Goal: Information Seeking & Learning: Learn about a topic

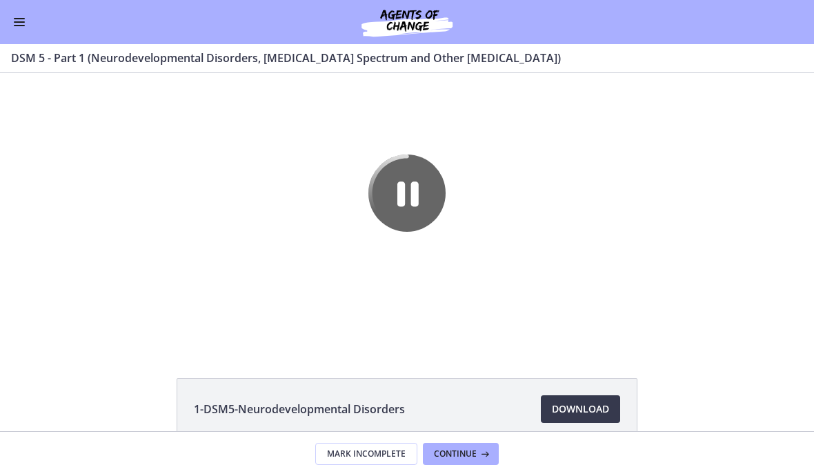
scroll to position [1, 0]
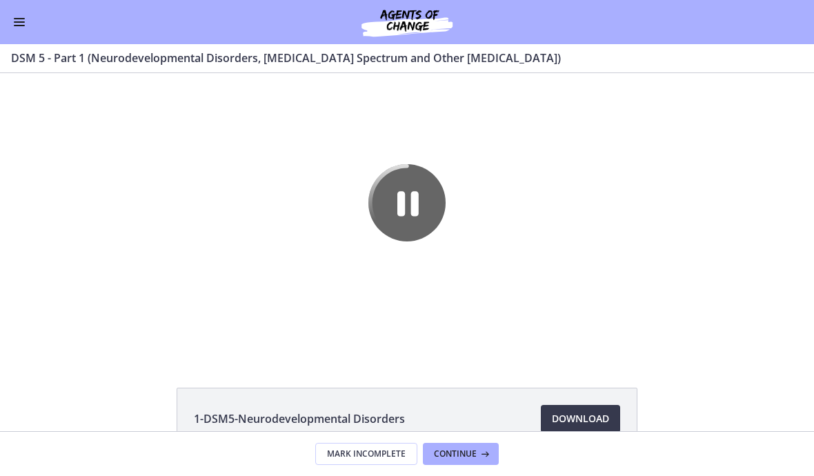
click at [26, 19] on button "Enable menu" at bounding box center [19, 22] width 17 height 17
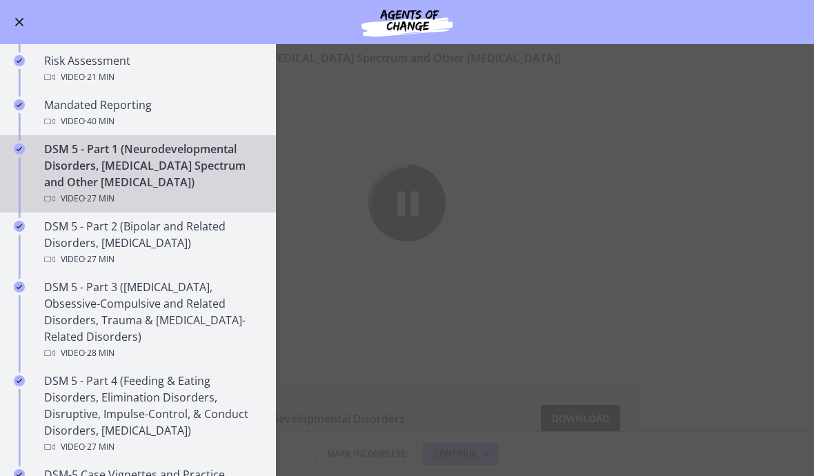
click at [208, 185] on div "DSM 5 - Part 1 (Neurodevelopmental Disorders, [MEDICAL_DATA] Spectrum and Other…" at bounding box center [151, 174] width 215 height 66
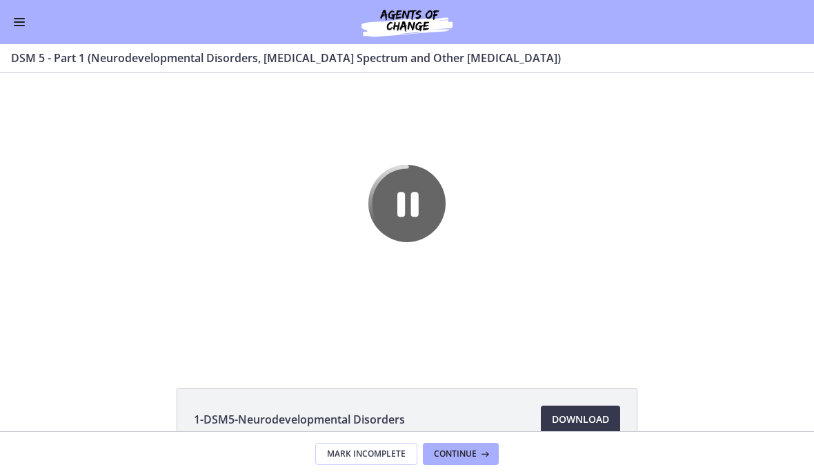
scroll to position [0, 0]
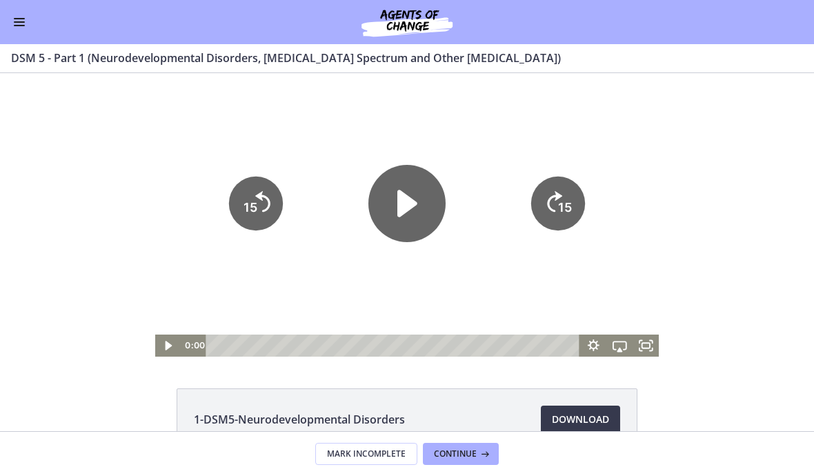
click at [413, 212] on icon "Play Video" at bounding box center [406, 203] width 77 height 77
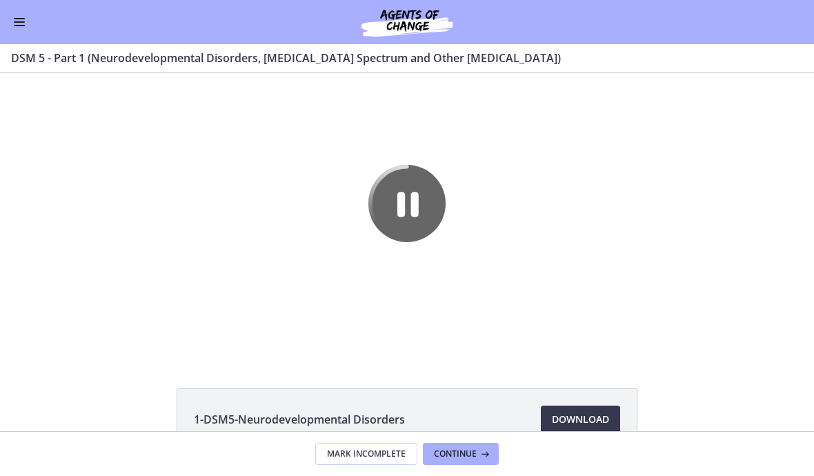
click at [34, 24] on div "Go to Dashboard" at bounding box center [407, 22] width 814 height 44
click at [24, 14] on button "Enable menu" at bounding box center [19, 22] width 17 height 17
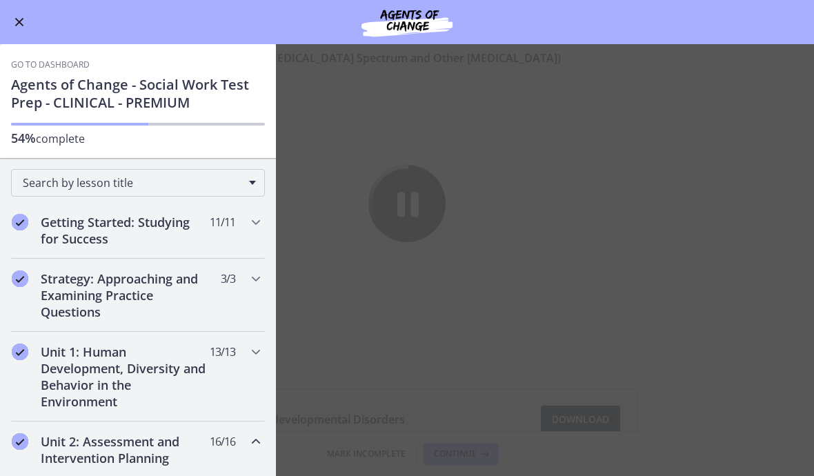
click at [174, 91] on h1 "Agents of Change - Social Work Test Prep - CLINICAL - PREMIUM" at bounding box center [138, 94] width 254 height 36
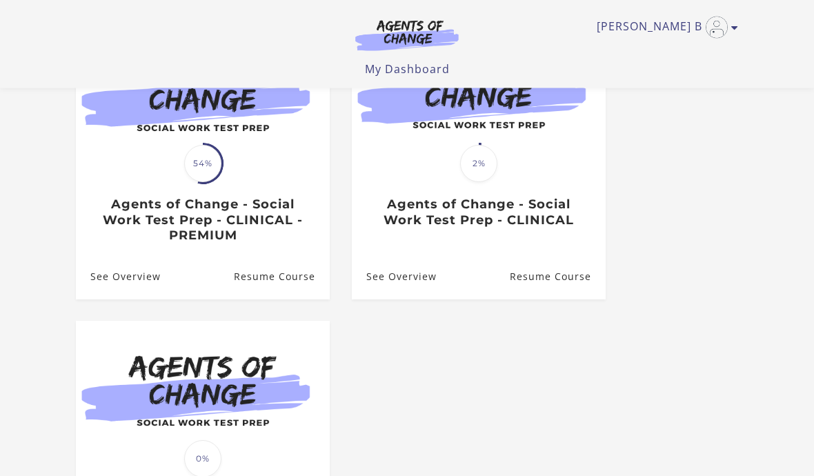
scroll to position [188, 0]
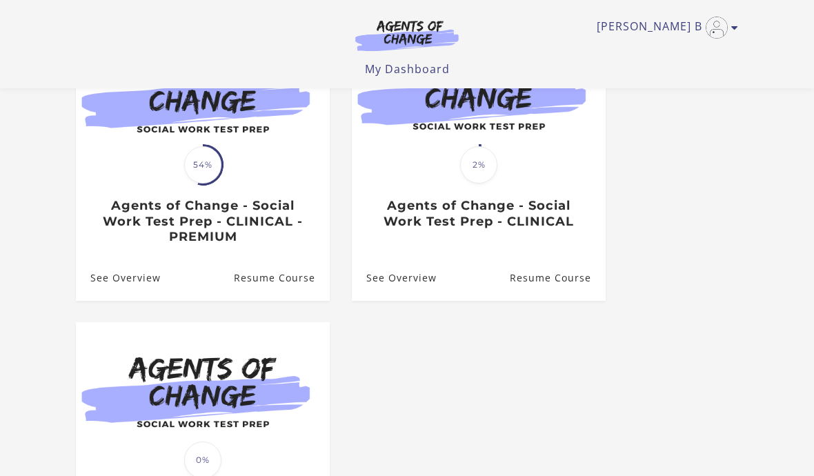
click at [303, 281] on link "Resume Course" at bounding box center [282, 277] width 96 height 45
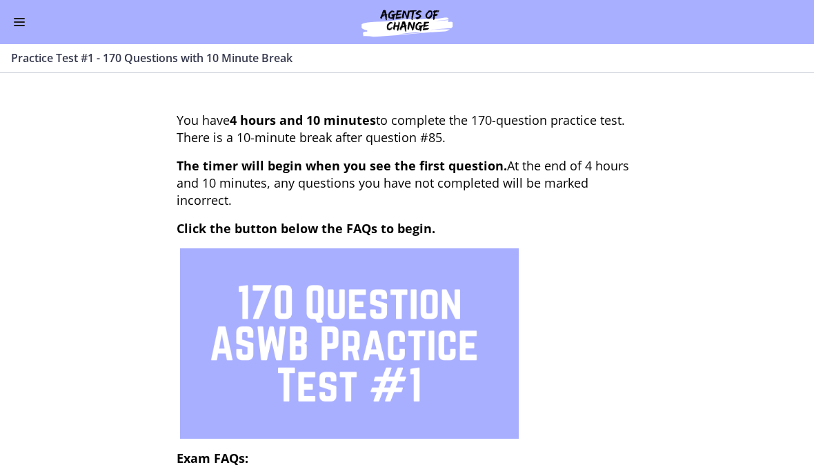
click at [24, 16] on button "Enable menu" at bounding box center [19, 22] width 17 height 17
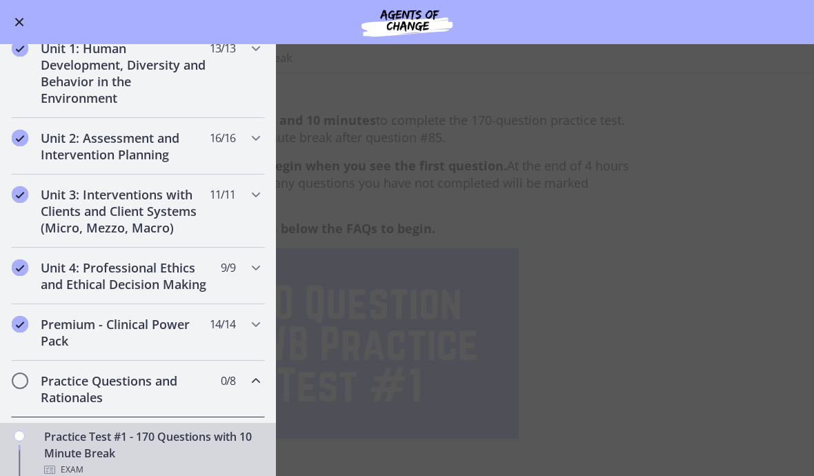
scroll to position [305, 0]
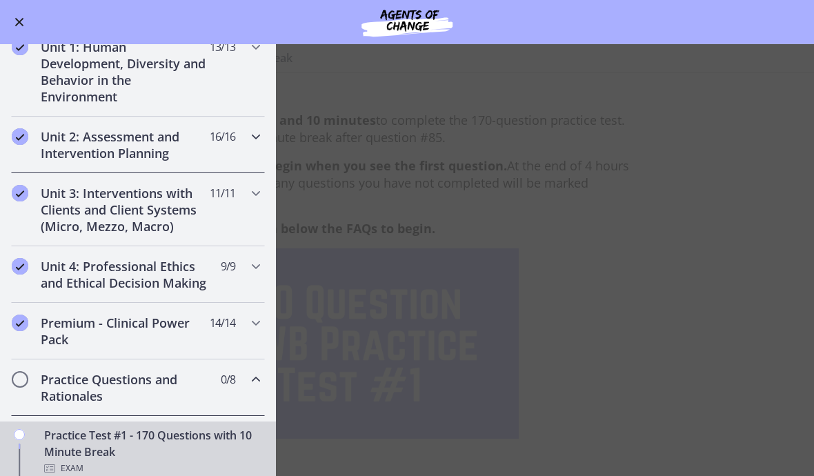
click at [254, 137] on icon "Chapters" at bounding box center [256, 136] width 17 height 17
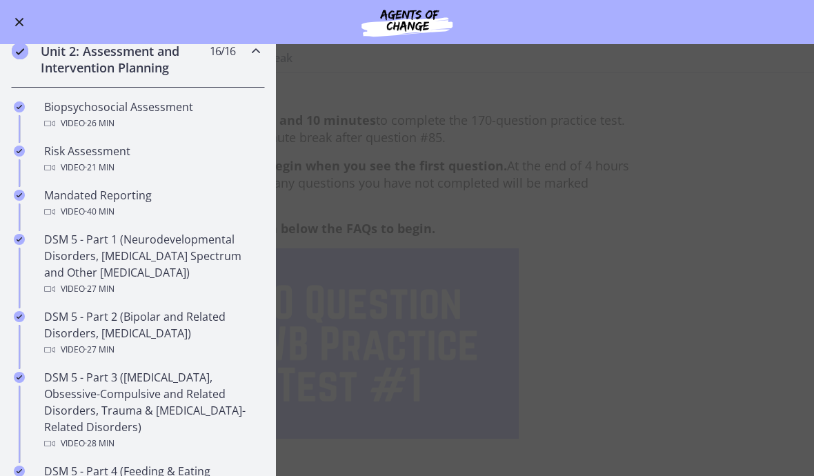
scroll to position [405, 0]
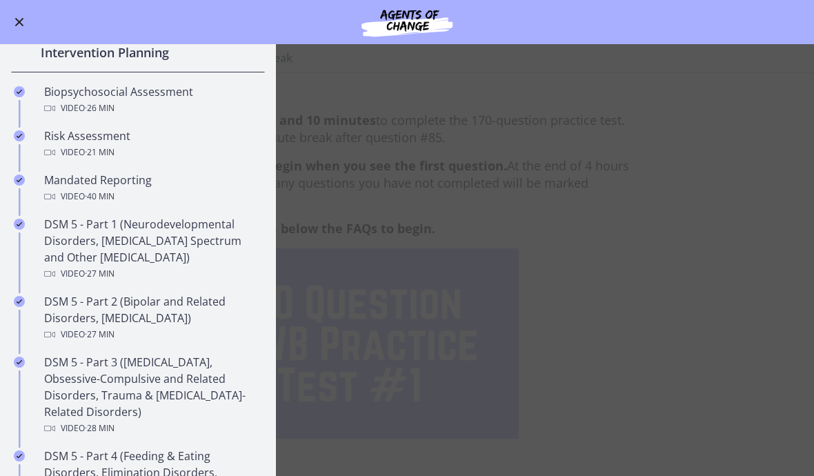
click at [208, 249] on div "DSM 5 - Part 1 (Neurodevelopmental Disorders, [MEDICAL_DATA] Spectrum and Other…" at bounding box center [151, 249] width 215 height 66
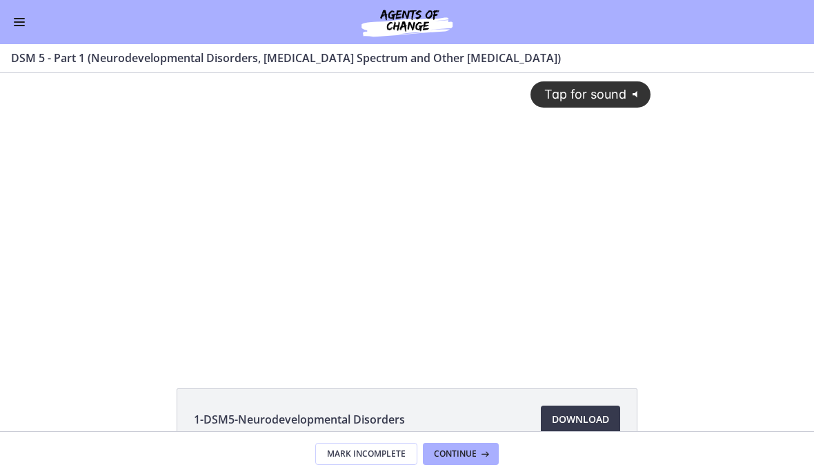
click at [590, 101] on span "Tap for sound" at bounding box center [579, 94] width 94 height 14
click at [774, 177] on div "Tap for sound @keyframes VOLUME_SMALL_WAVE_FLASH { 0% { opacity: 0; } 33% { opa…" at bounding box center [407, 214] width 814 height 283
click at [581, 423] on span "Download Opens in a new window" at bounding box center [580, 419] width 57 height 17
click at [588, 412] on span "Download Opens in a new window" at bounding box center [580, 419] width 57 height 17
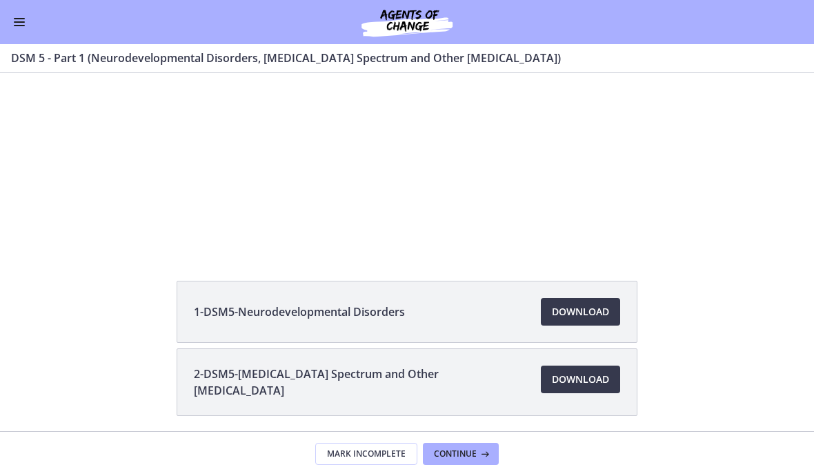
scroll to position [105, 0]
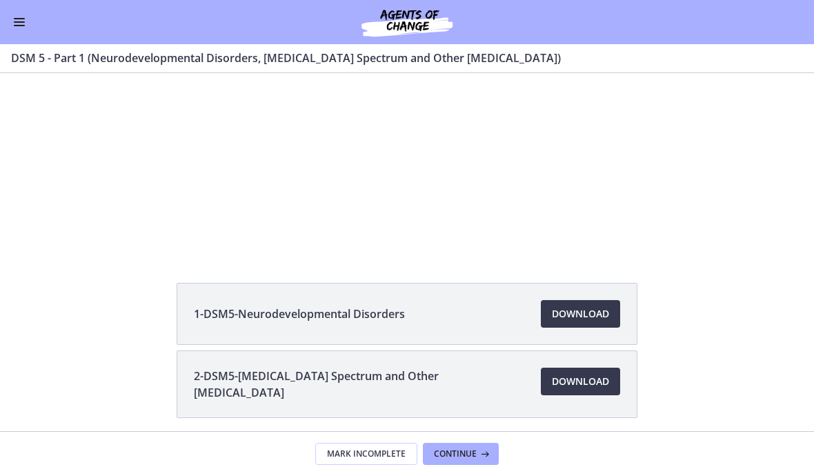
click at [587, 381] on span "Download Opens in a new window" at bounding box center [580, 381] width 57 height 17
click at [445, 174] on div at bounding box center [407, 109] width 504 height 283
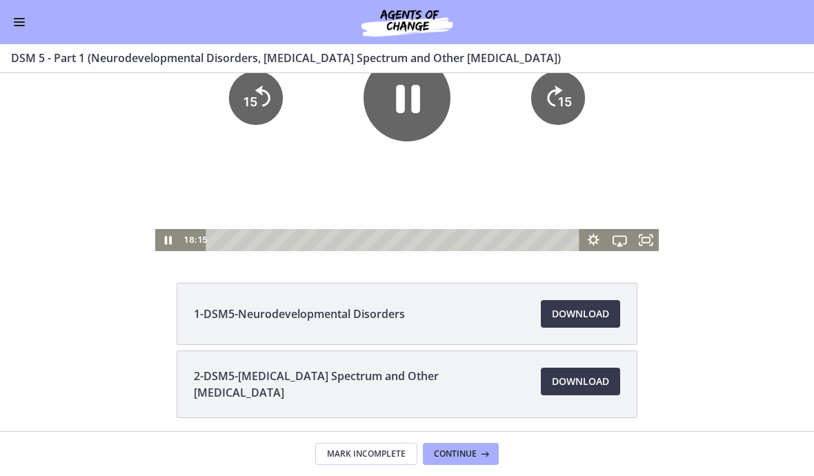
click at [409, 101] on icon "Pause" at bounding box center [406, 97] width 87 height 87
click at [398, 99] on icon "Play Video" at bounding box center [407, 98] width 20 height 27
click at [258, 100] on icon "15" at bounding box center [256, 98] width 54 height 54
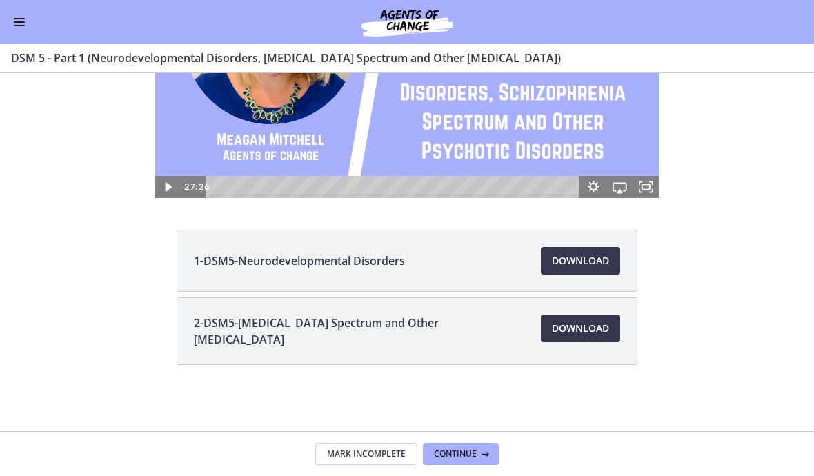
scroll to position [159, 0]
click at [461, 456] on span "Continue" at bounding box center [455, 453] width 43 height 11
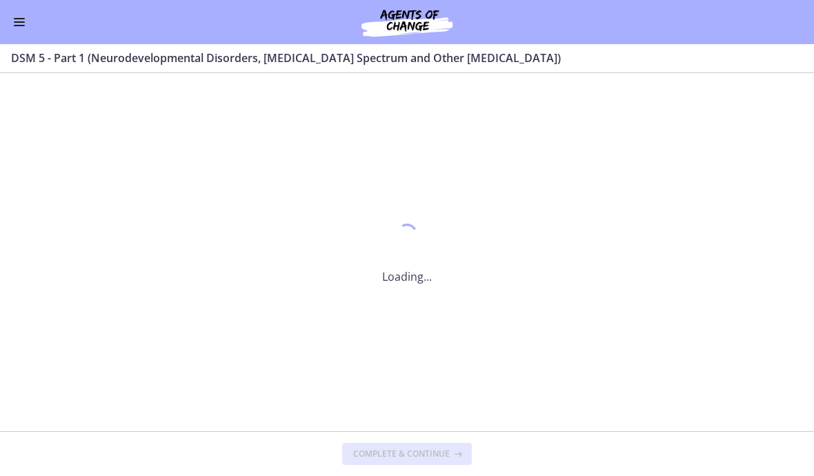
scroll to position [0, 0]
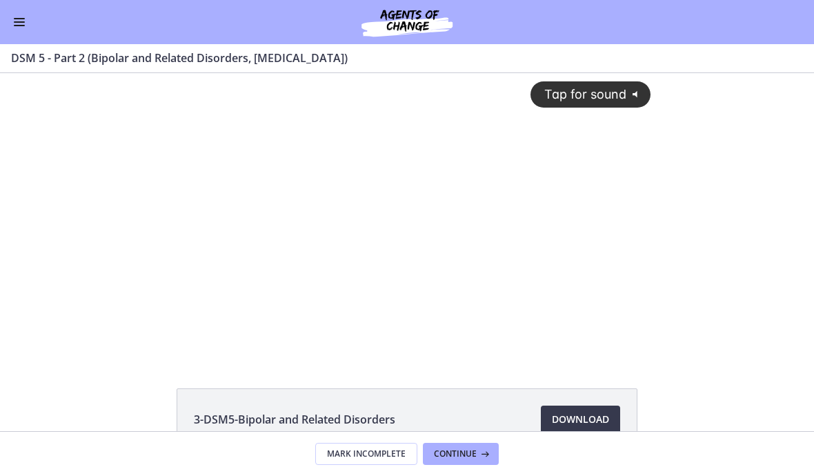
click at [610, 88] on span "Tap for sound" at bounding box center [579, 94] width 94 height 14
click at [585, 421] on span "Download Opens in a new window" at bounding box center [580, 419] width 57 height 17
click at [442, 221] on div at bounding box center [407, 214] width 504 height 283
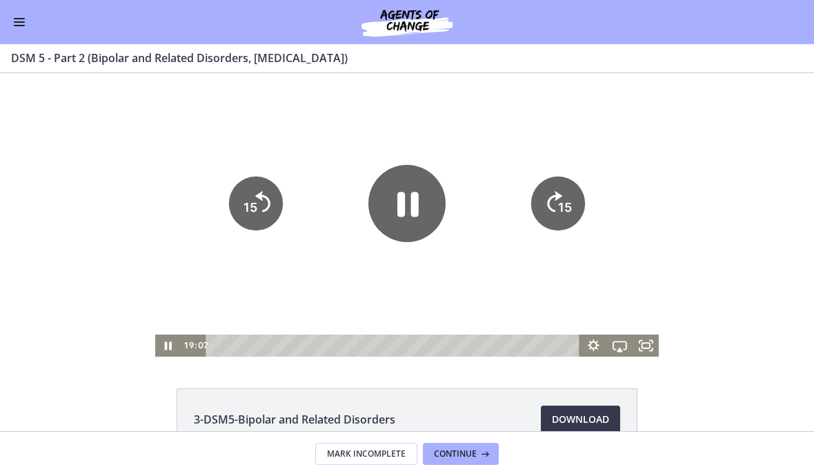
click at [408, 203] on icon "Pause" at bounding box center [406, 203] width 77 height 77
